Goal: Information Seeking & Learning: Learn about a topic

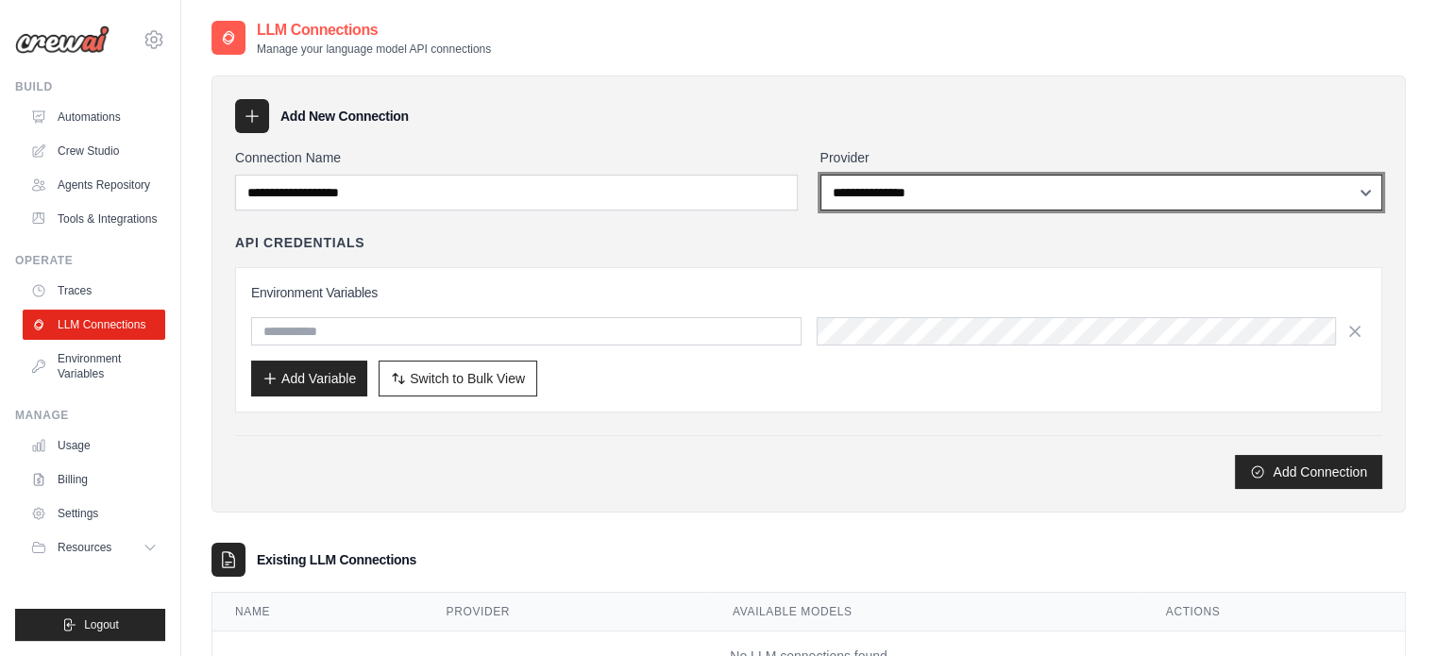
click at [909, 183] on select "**********" at bounding box center [1101, 193] width 563 height 36
select select "******"
click at [820, 175] on select "**********" at bounding box center [1101, 193] width 563 height 36
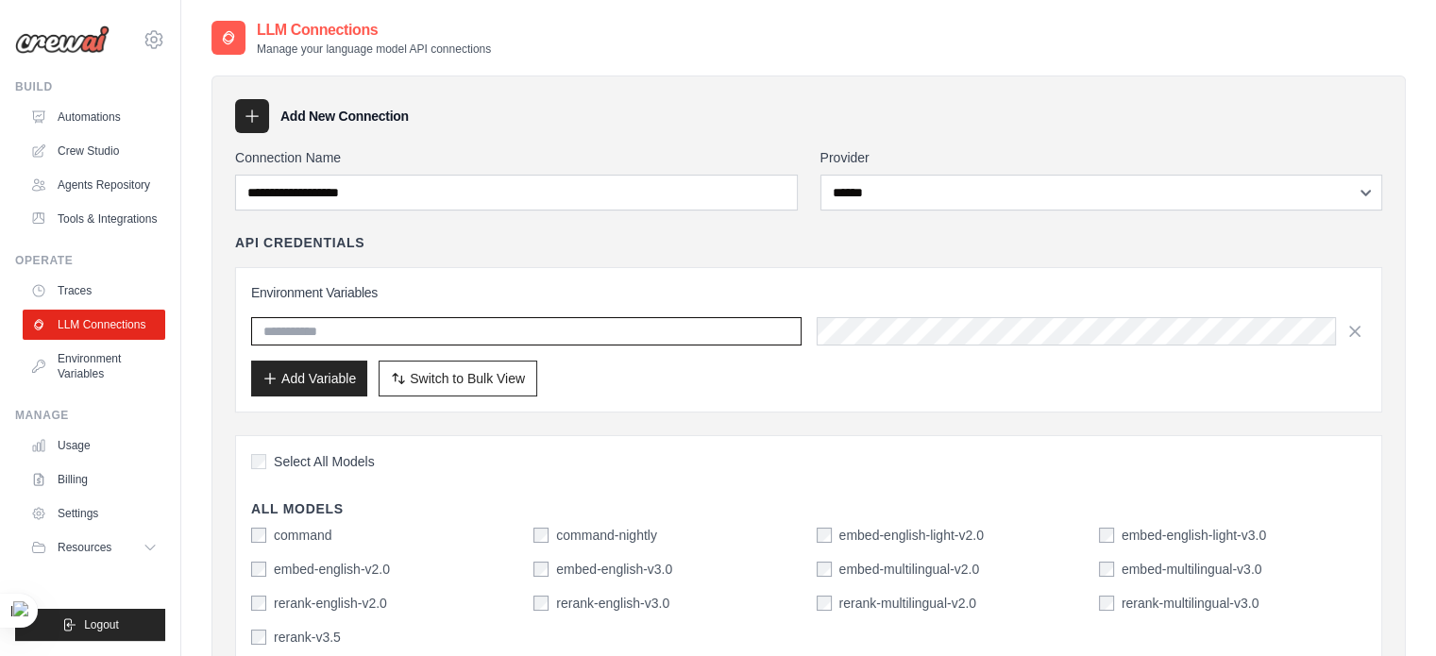
click at [709, 328] on input "text" at bounding box center [526, 331] width 550 height 28
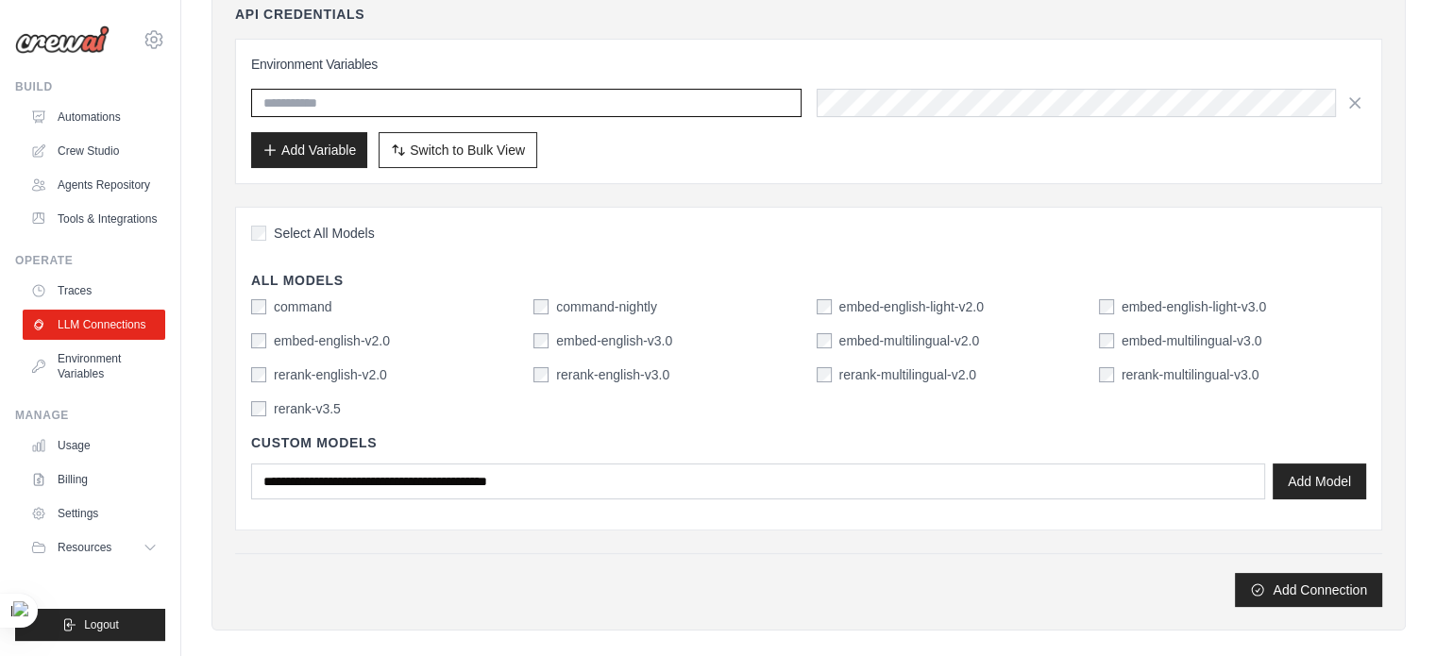
scroll to position [40, 0]
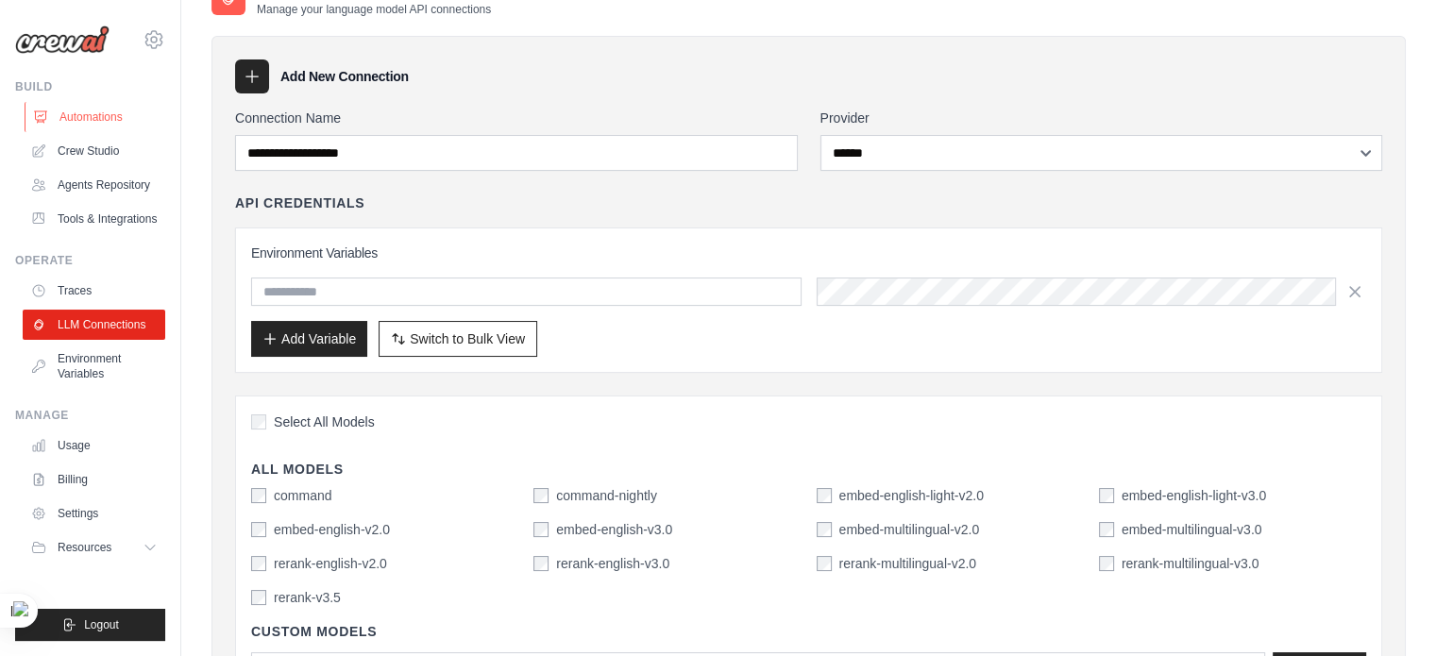
click at [128, 122] on link "Automations" at bounding box center [96, 117] width 143 height 30
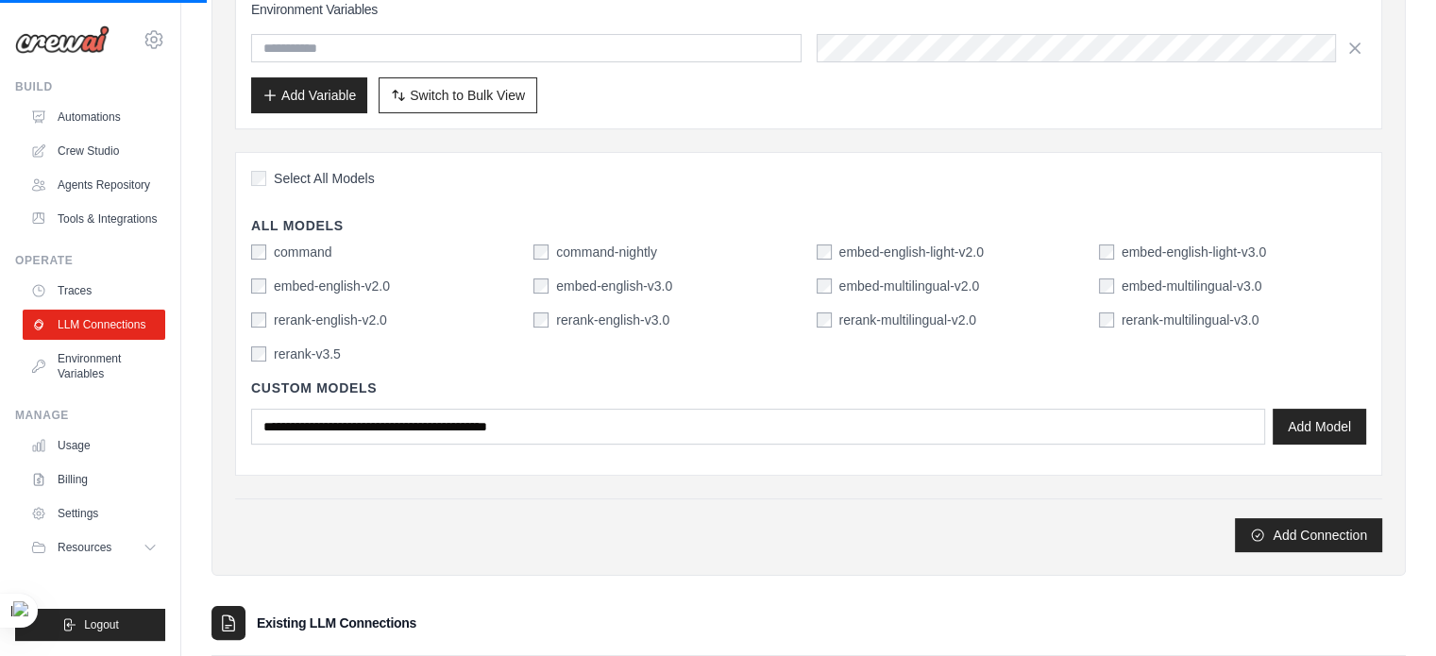
scroll to position [417, 0]
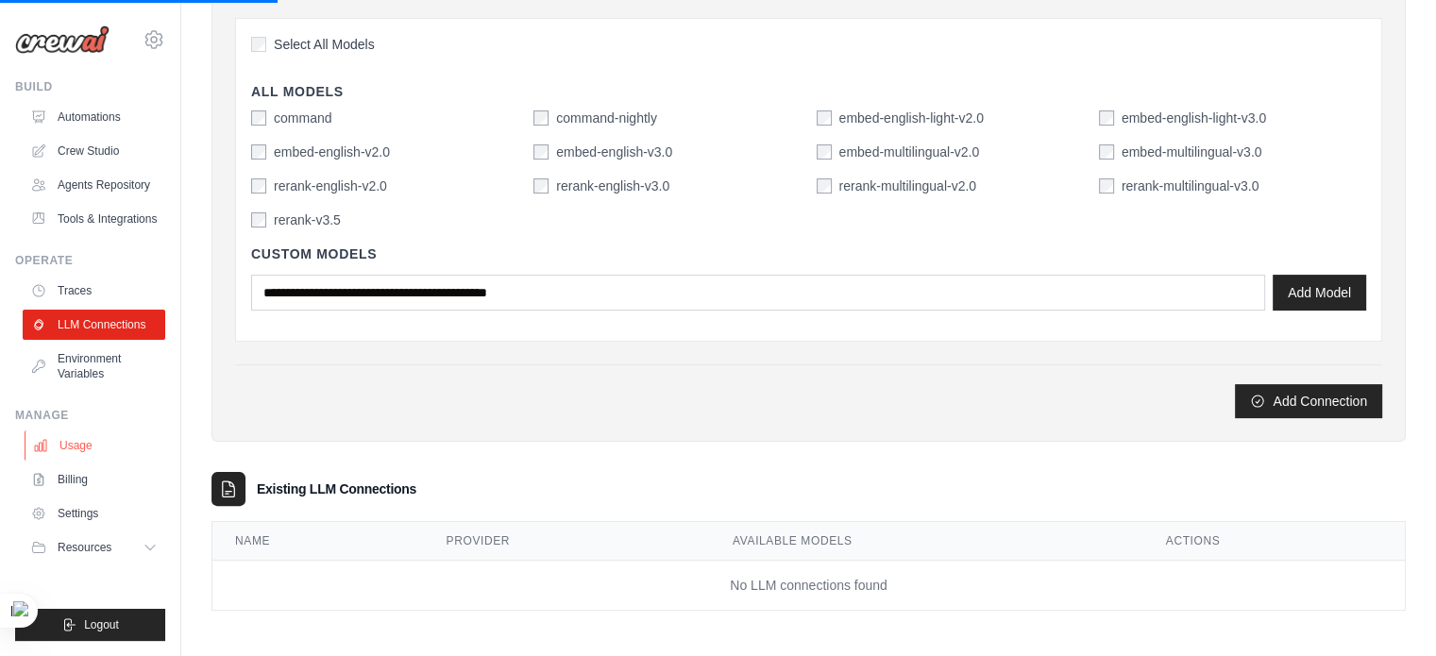
click at [83, 437] on link "Usage" at bounding box center [96, 445] width 143 height 30
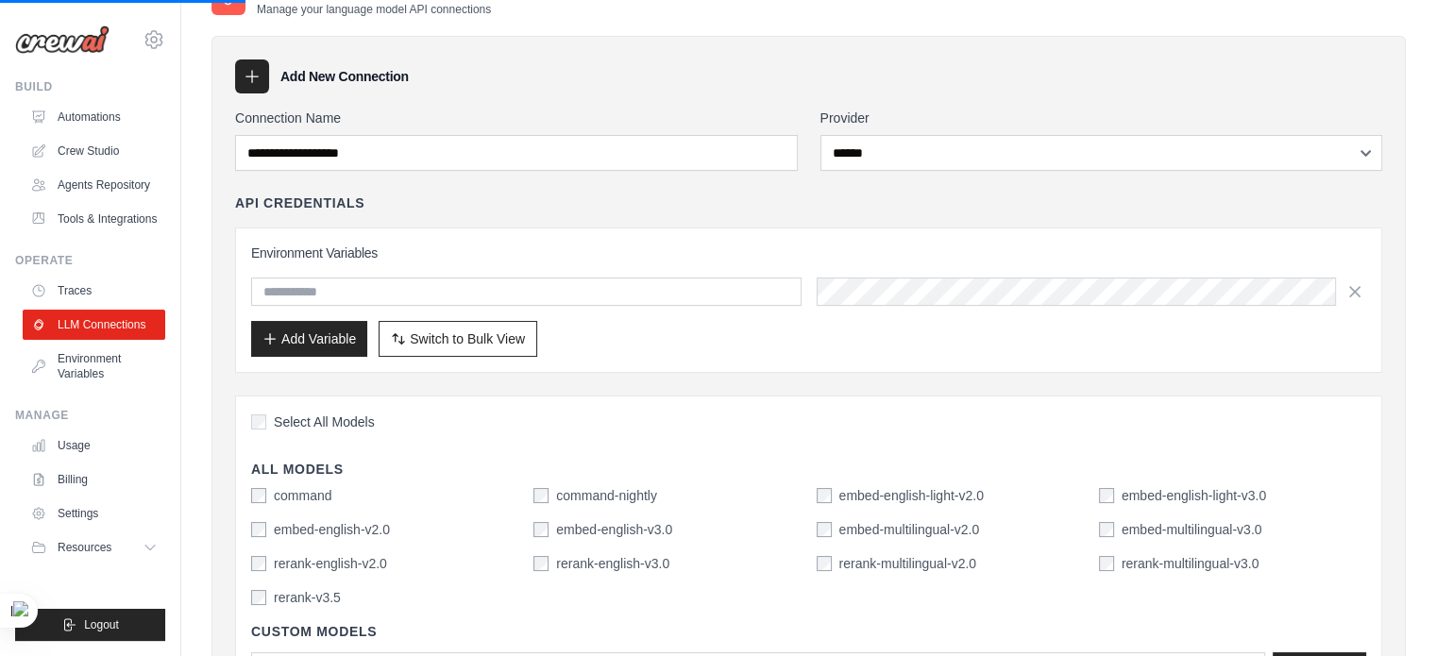
scroll to position [0, 0]
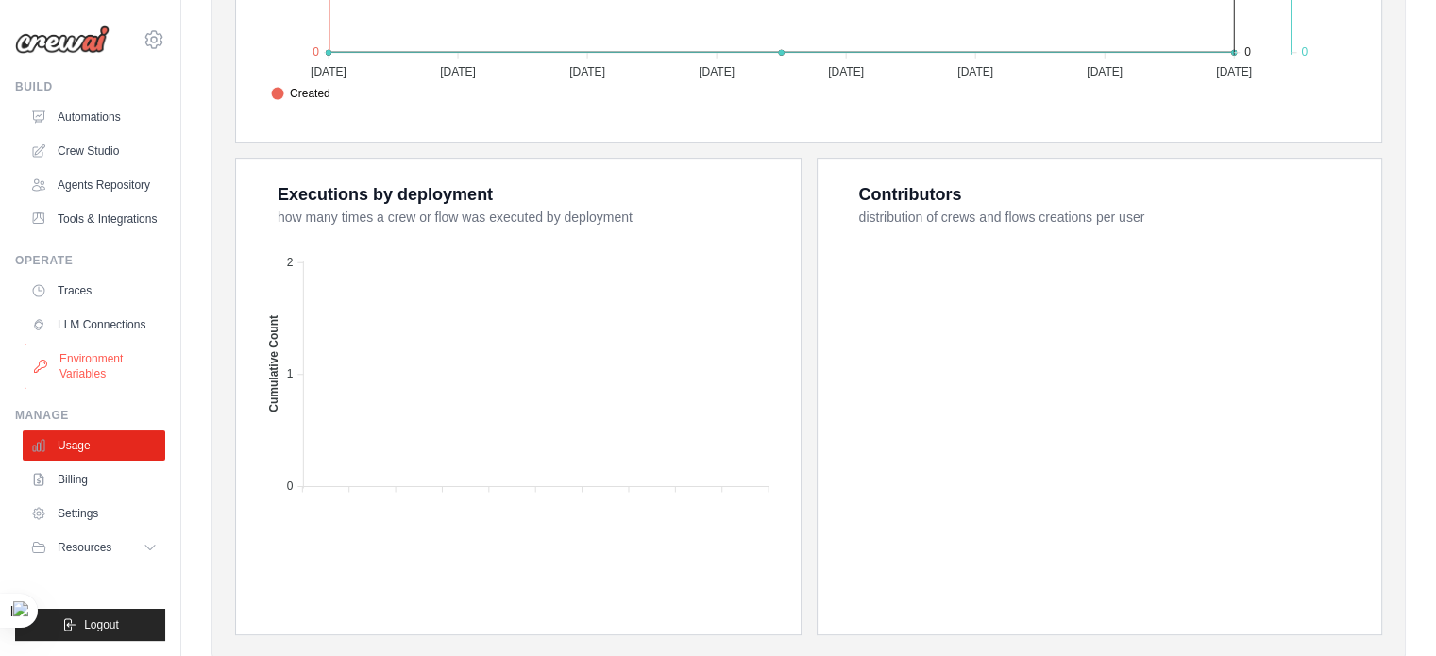
scroll to position [710, 0]
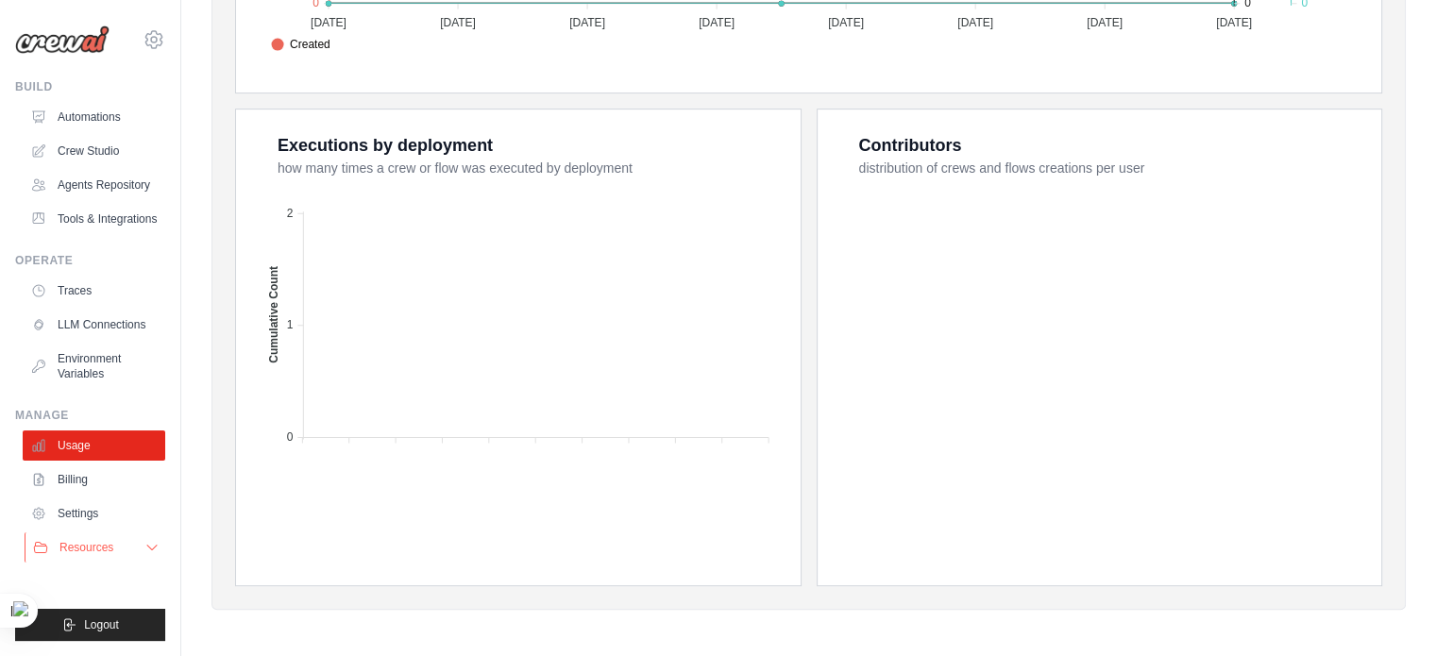
click at [160, 547] on button "Resources" at bounding box center [96, 547] width 143 height 30
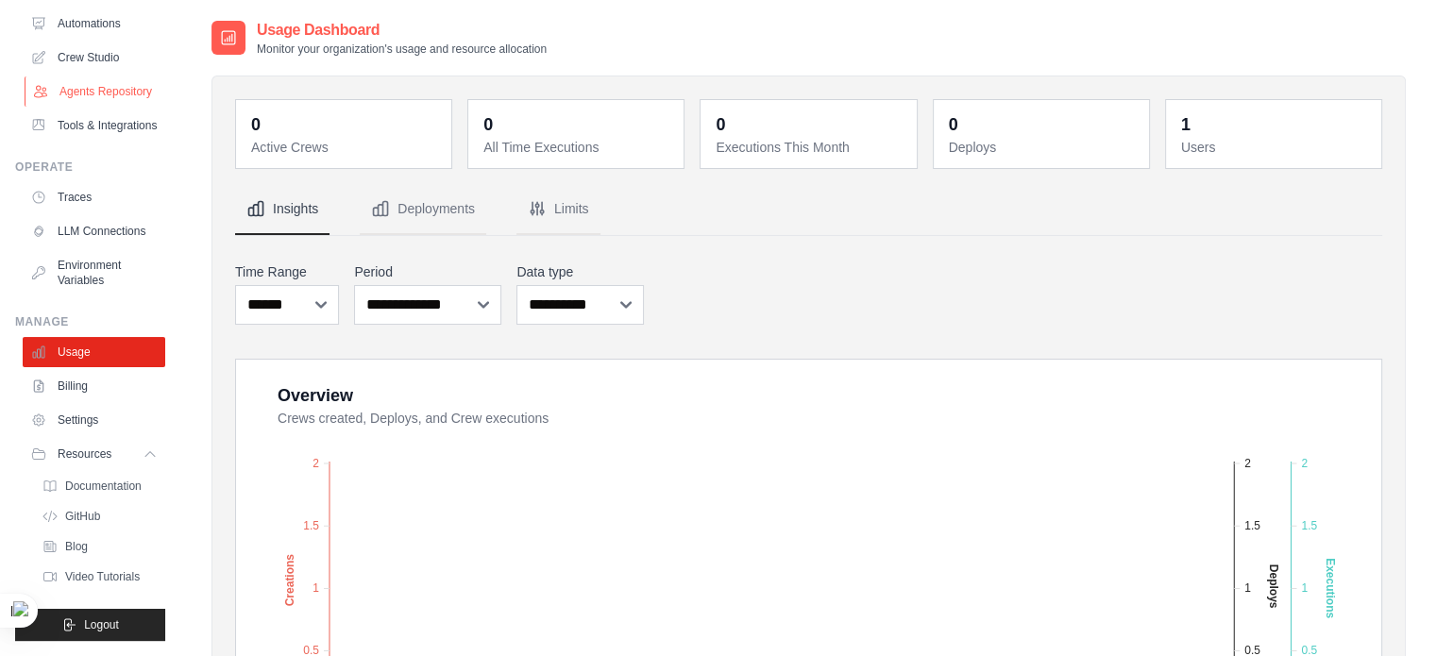
scroll to position [0, 0]
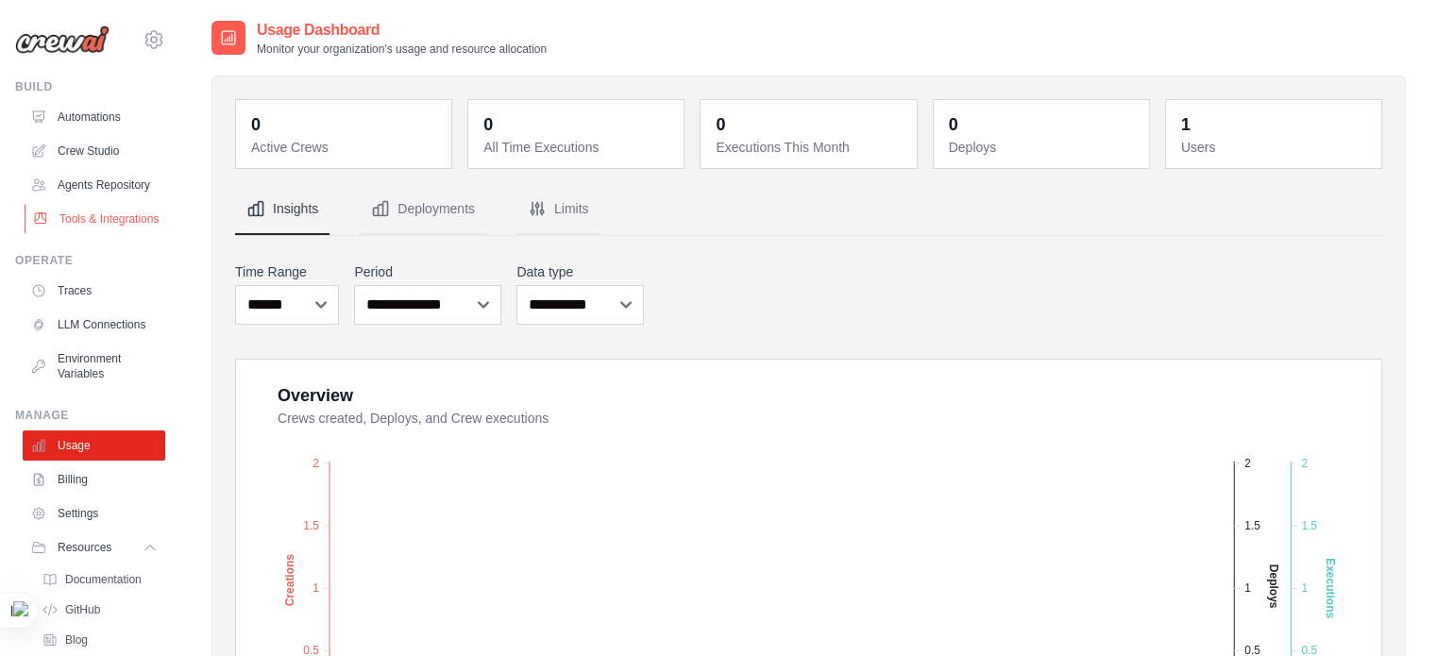
click at [104, 234] on link "Tools & Integrations" at bounding box center [96, 219] width 143 height 30
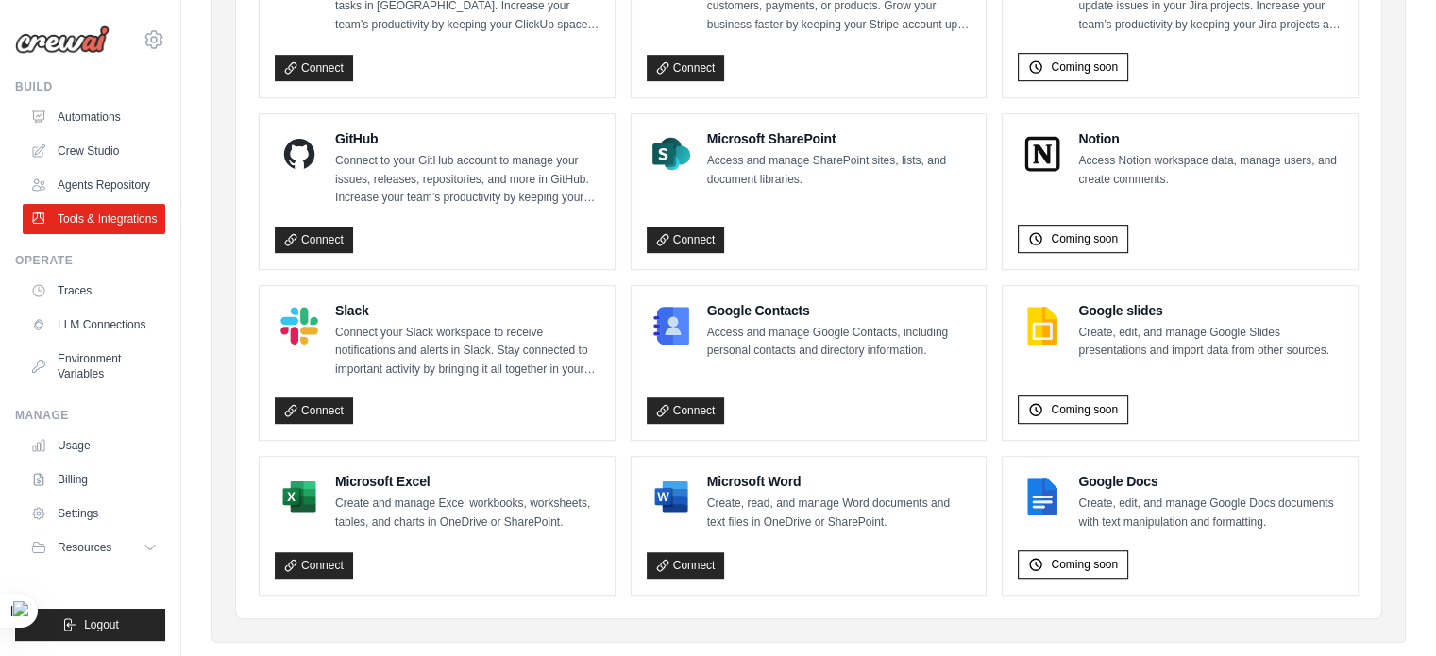
scroll to position [1160, 0]
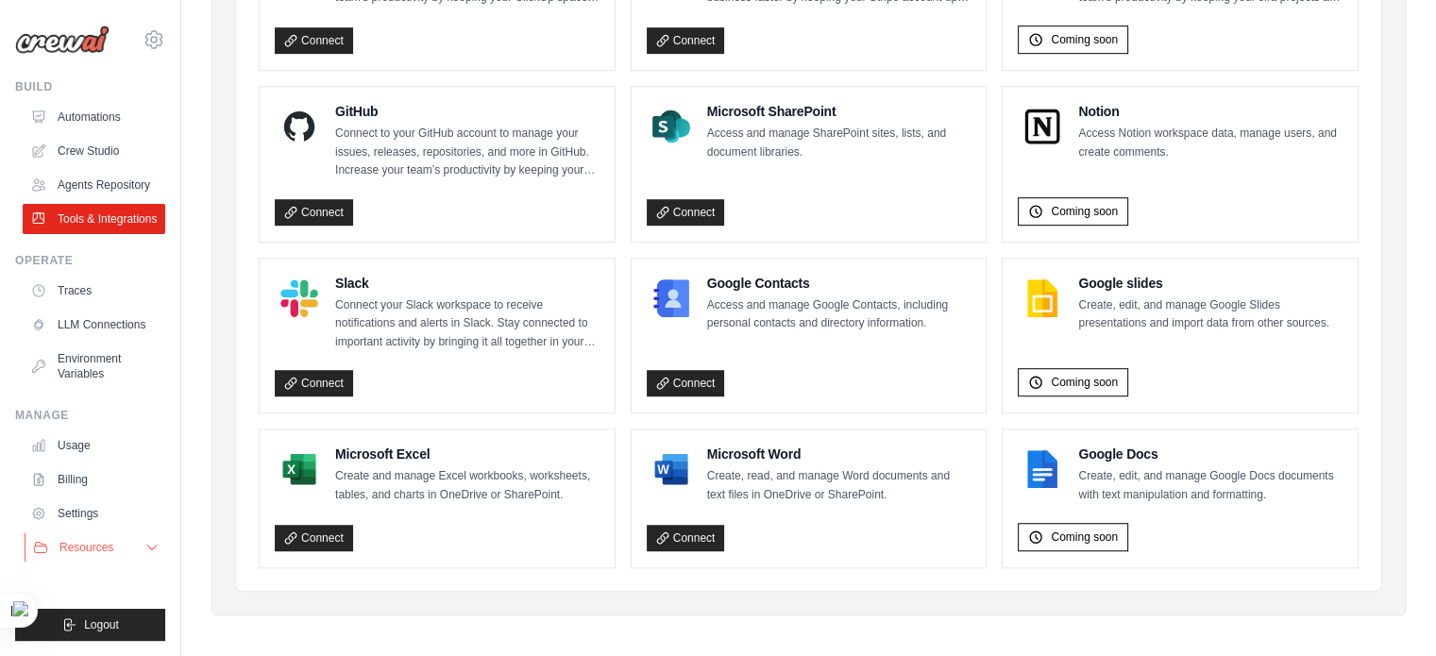
click at [147, 548] on icon at bounding box center [151, 547] width 15 height 15
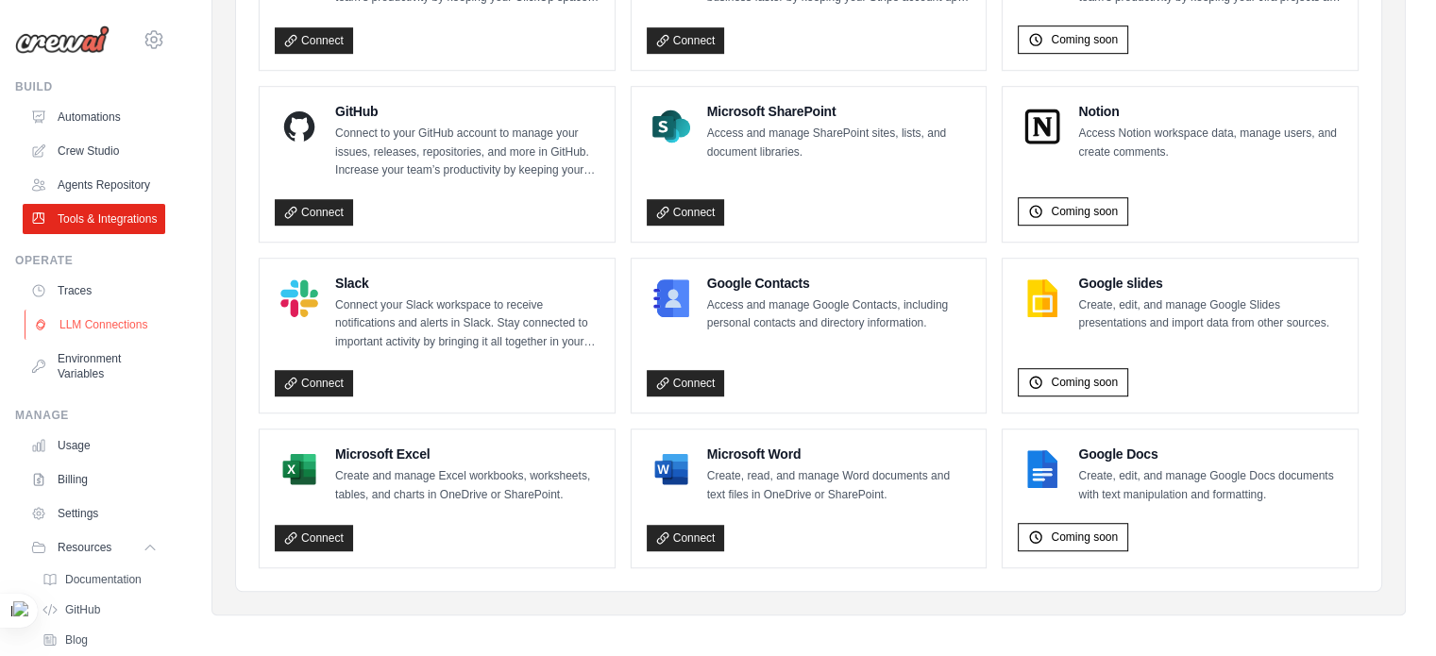
scroll to position [971, 0]
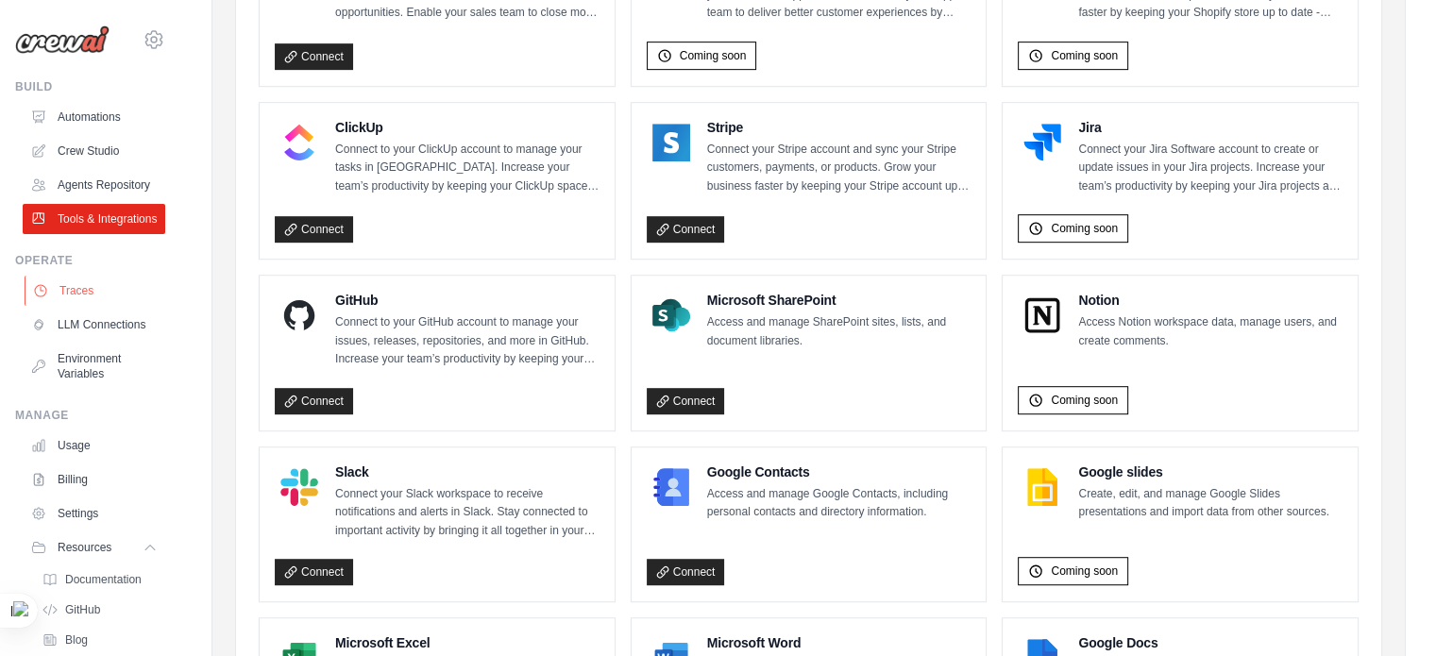
click at [122, 306] on link "Traces" at bounding box center [96, 291] width 143 height 30
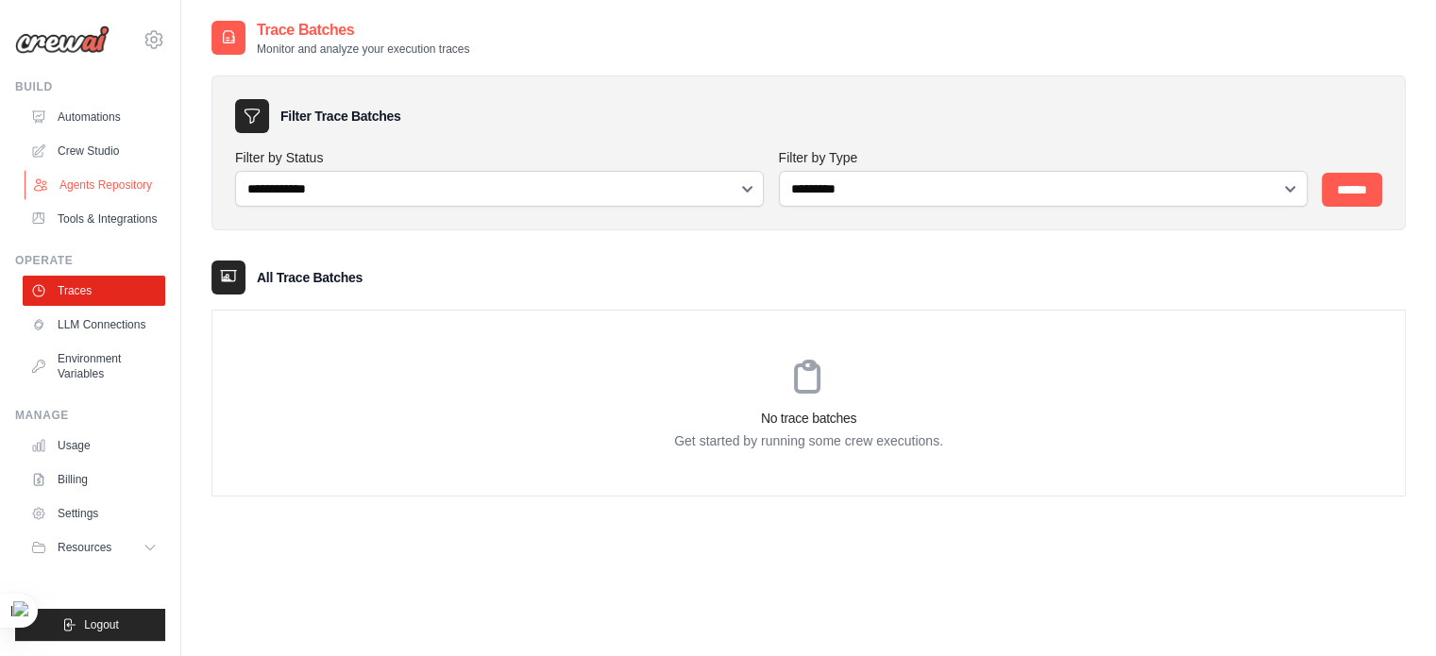
click at [126, 178] on link "Agents Repository" at bounding box center [96, 185] width 143 height 30
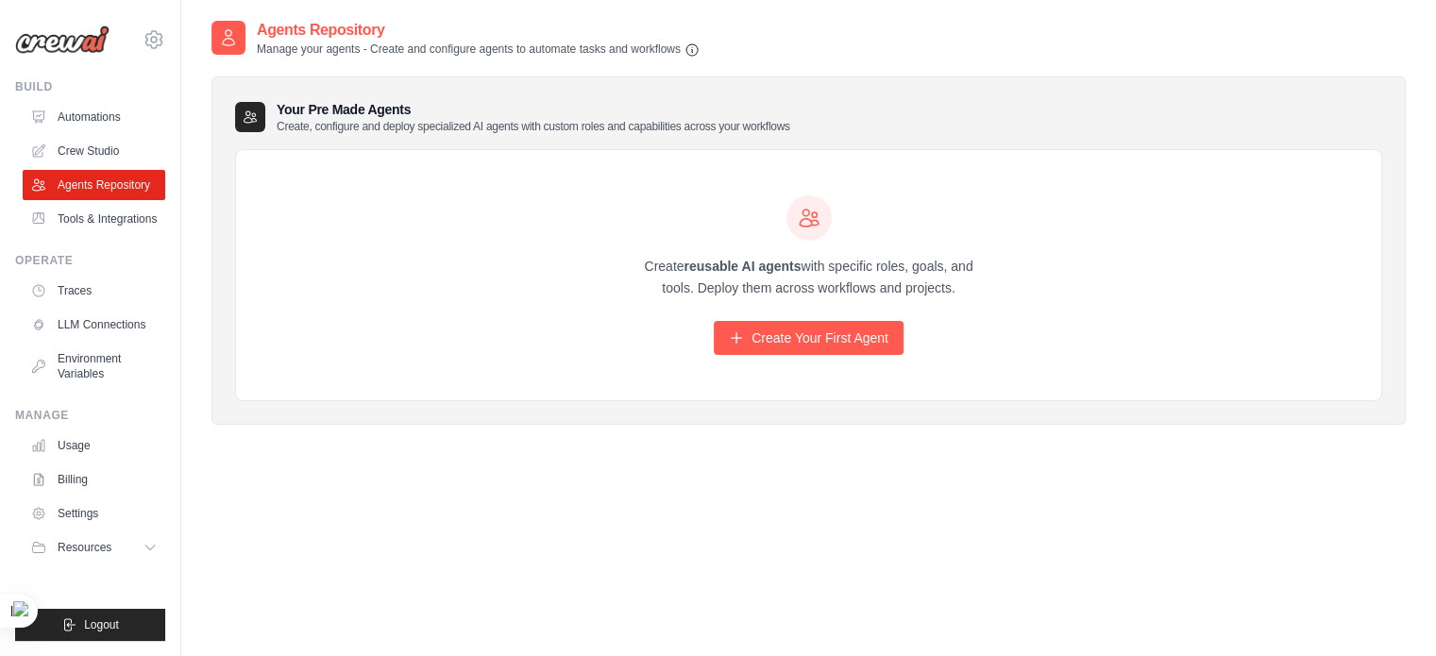
scroll to position [38, 0]
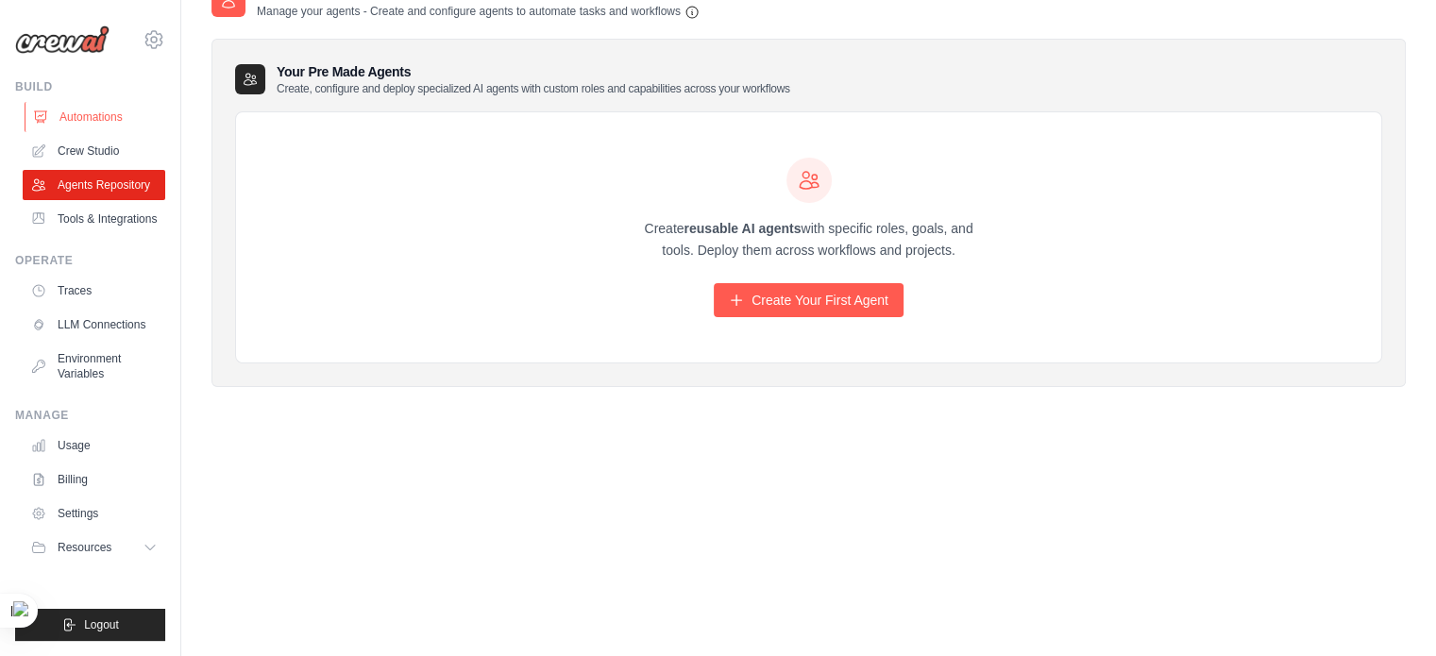
click at [140, 115] on link "Automations" at bounding box center [96, 117] width 143 height 30
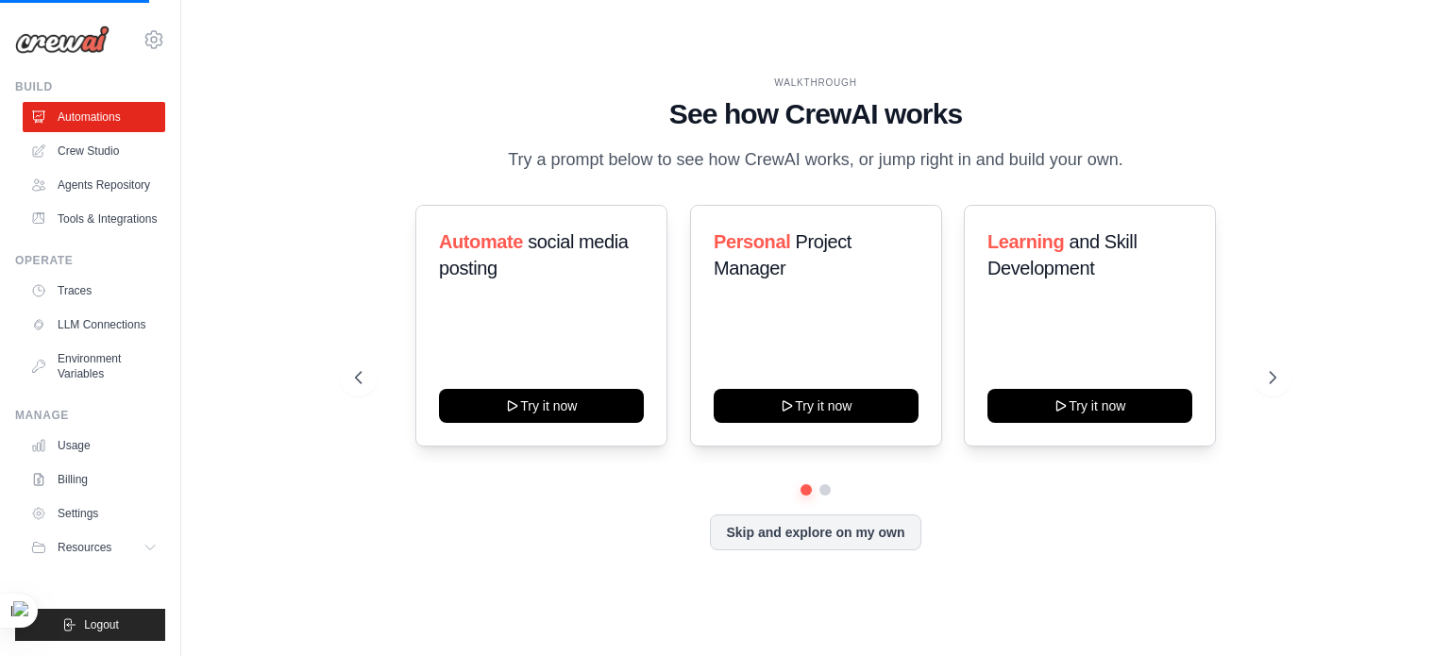
click at [76, 42] on img at bounding box center [62, 39] width 94 height 28
click at [72, 51] on img at bounding box center [62, 39] width 94 height 28
click at [1291, 377] on div "WALKTHROUGH See how [PERSON_NAME] works Try a prompt below to see how [PERSON_N…" at bounding box center [815, 328] width 967 height 504
click at [1291, 377] on button at bounding box center [1273, 378] width 38 height 38
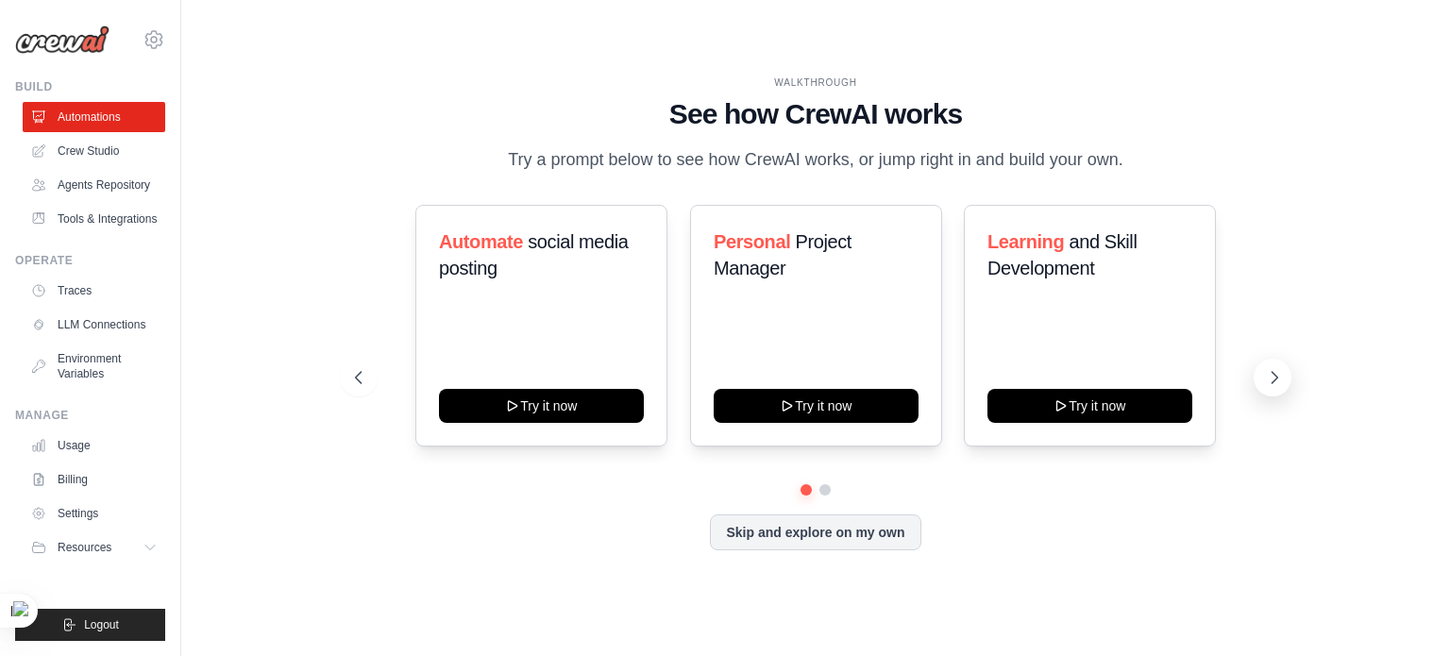
click at [1291, 377] on button at bounding box center [1273, 378] width 38 height 38
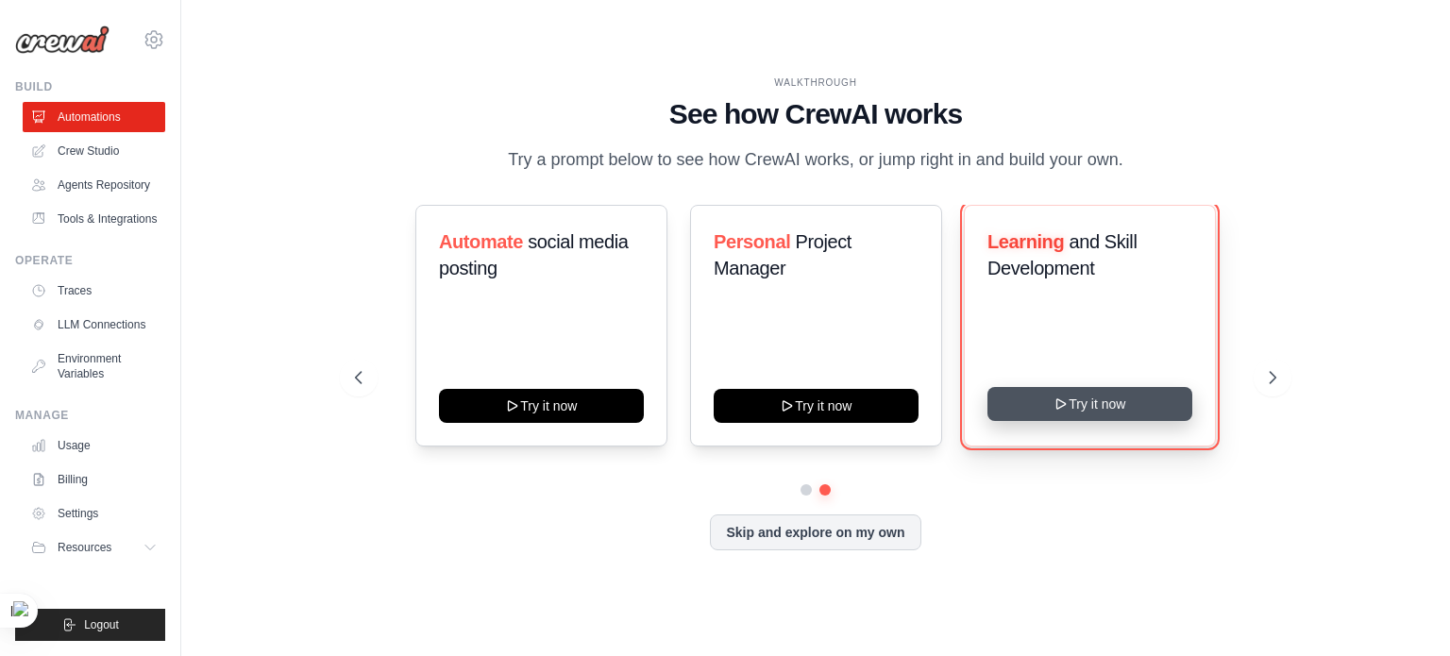
click at [1044, 396] on button "Try it now" at bounding box center [1089, 404] width 205 height 34
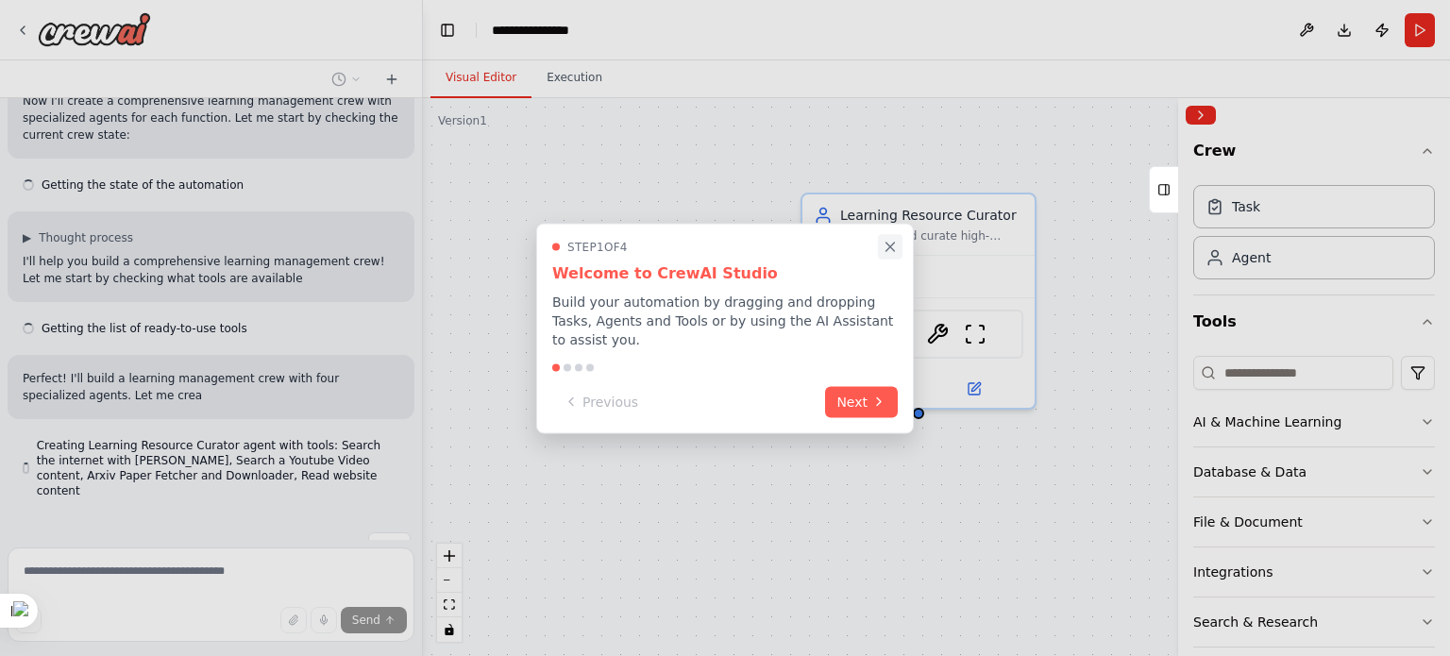
click at [897, 253] on icon "Close walkthrough" at bounding box center [890, 246] width 17 height 17
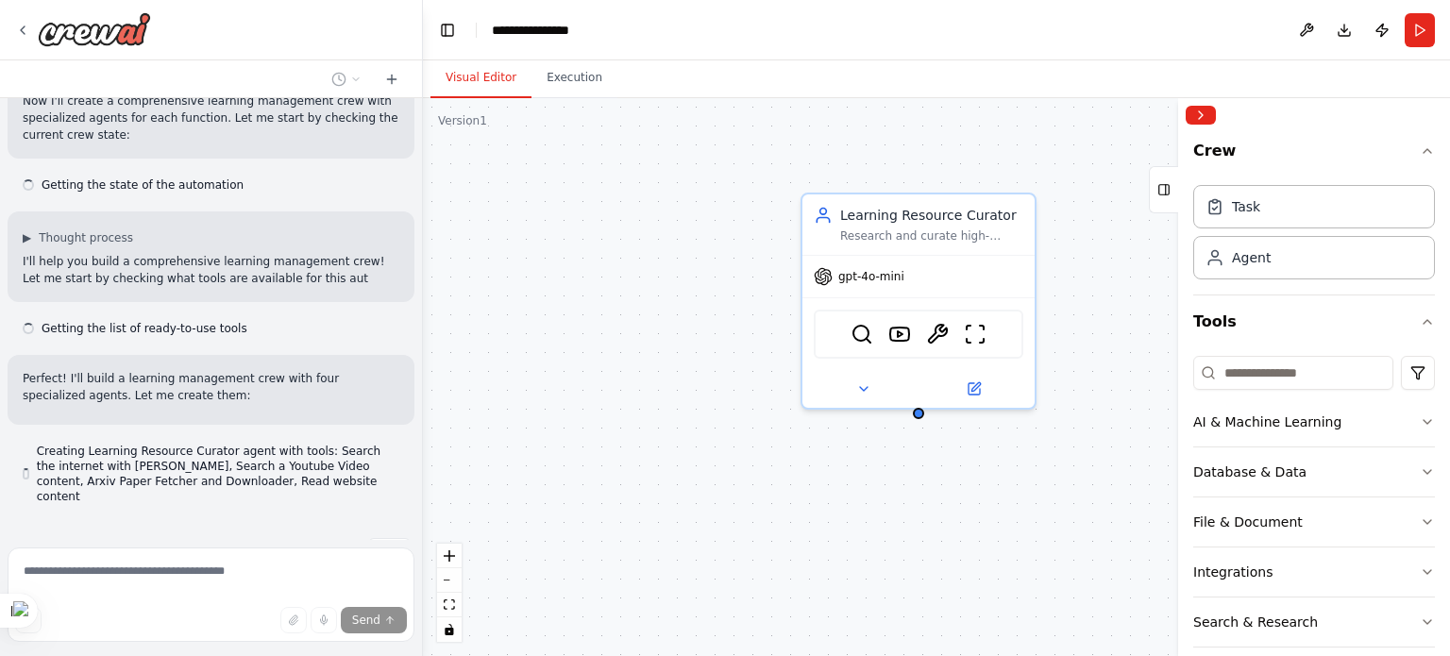
scroll to position [487, 0]
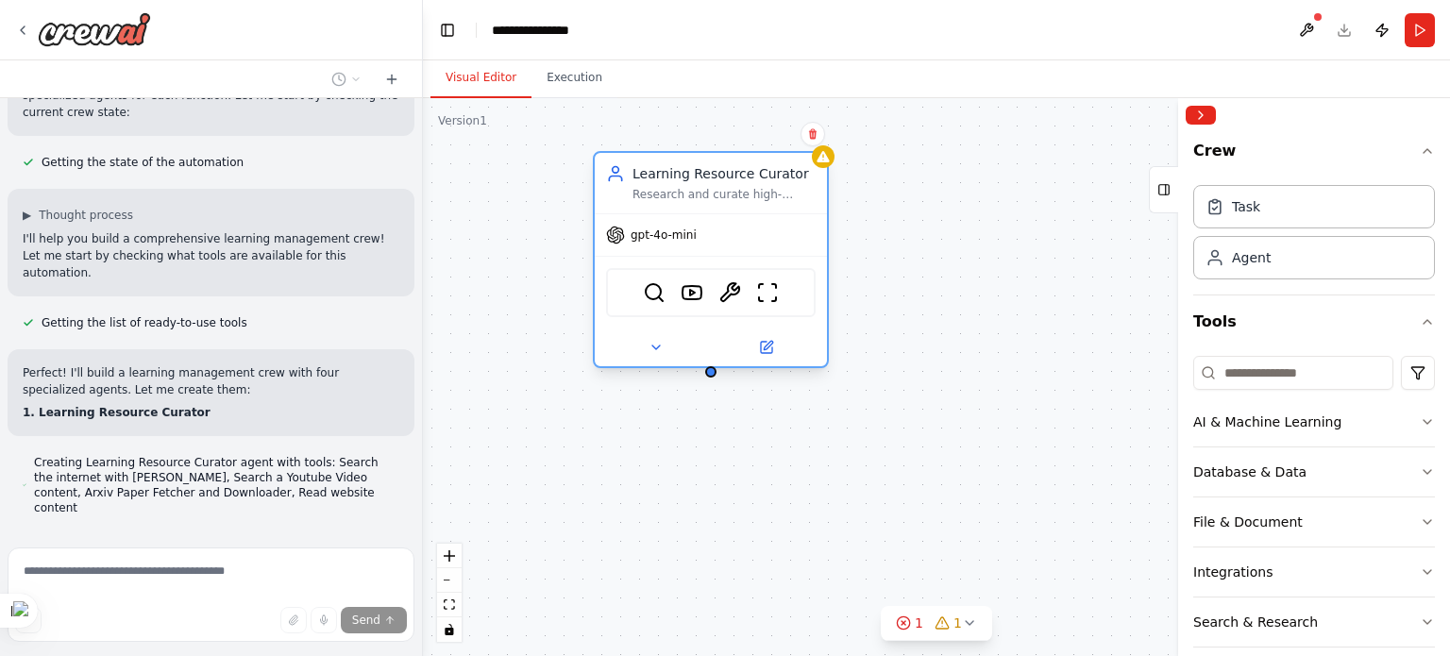
drag, startPoint x: 873, startPoint y: 216, endPoint x: 623, endPoint y: 173, distance: 253.9
click at [633, 173] on div "Learning Resource Curator" at bounding box center [724, 173] width 183 height 19
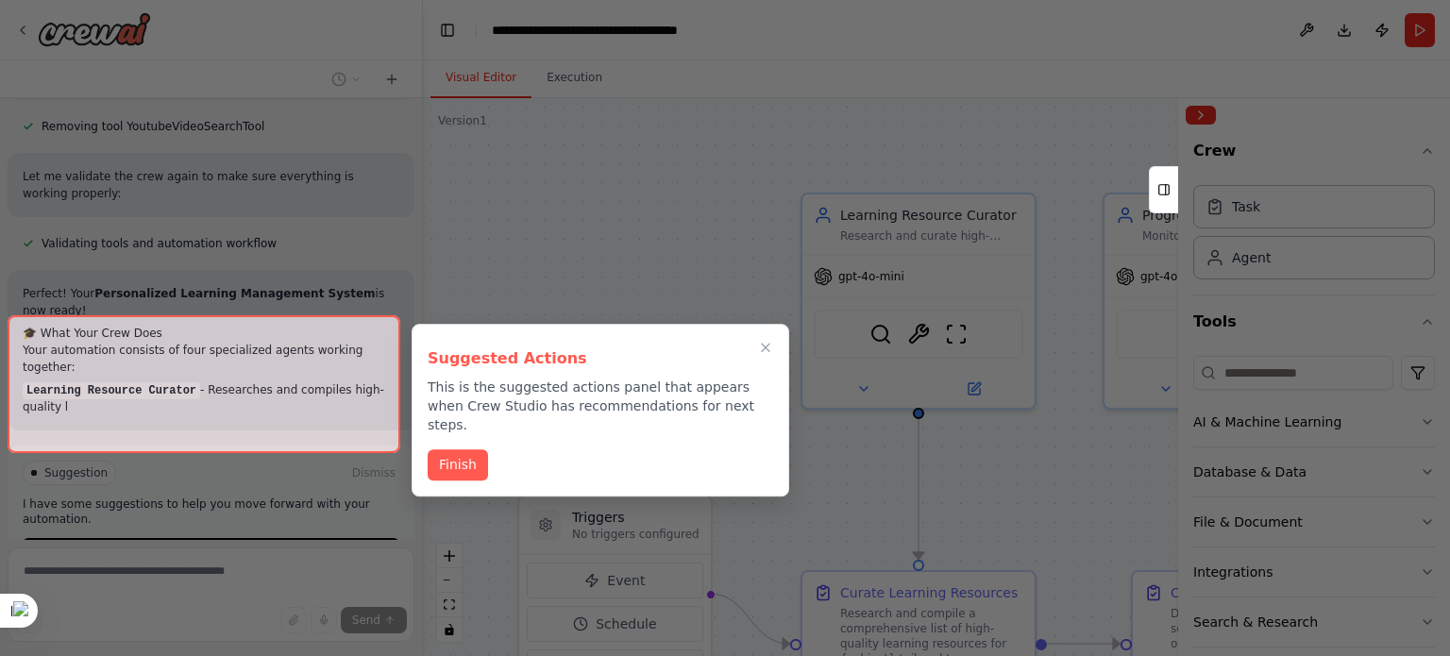
scroll to position [2168, 0]
